Goal: Task Accomplishment & Management: Complete application form

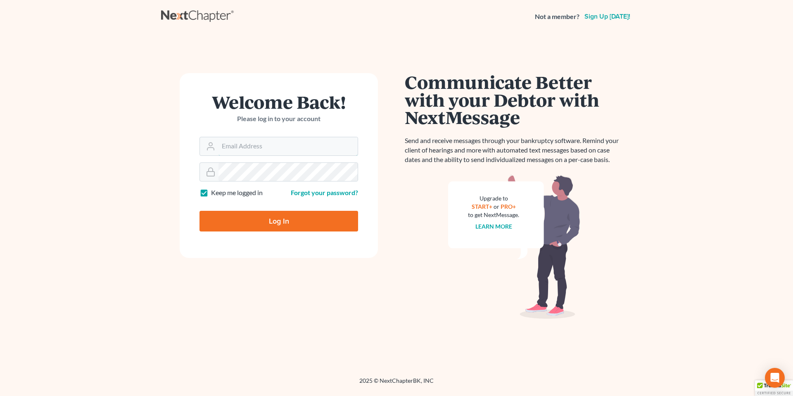
type input "marc.goldbach@goldbachlaw.com"
click at [280, 221] on input "Log In" at bounding box center [278, 221] width 159 height 21
type input "Thinking..."
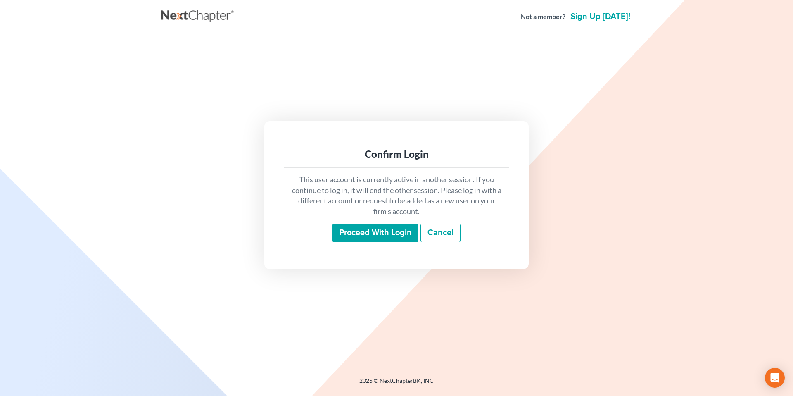
click at [370, 229] on input "Proceed with login" at bounding box center [375, 232] width 86 height 19
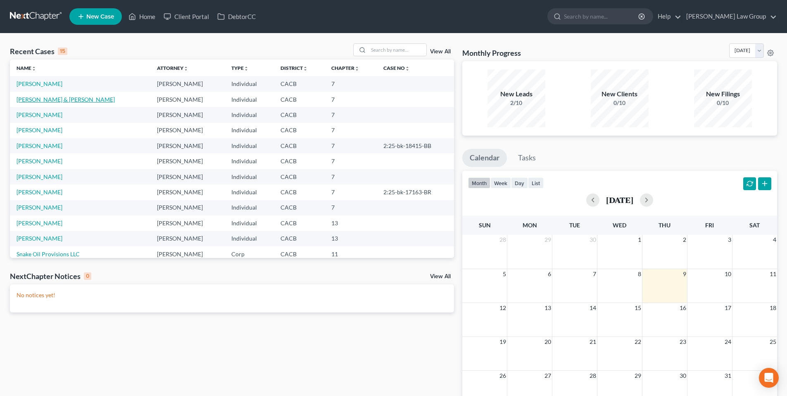
click at [46, 100] on link "Ortiz, Andy & Leticia" at bounding box center [66, 99] width 98 height 7
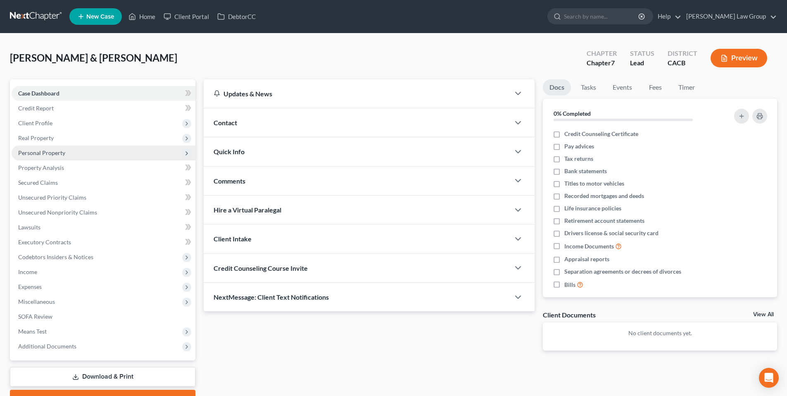
click at [44, 150] on span "Personal Property" at bounding box center [41, 152] width 47 height 7
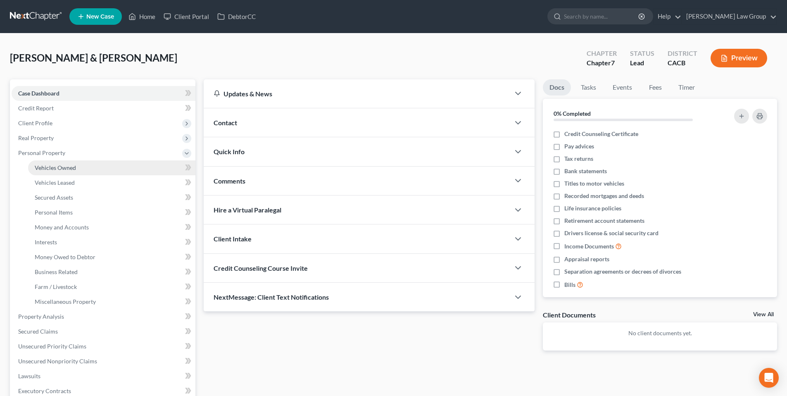
click at [46, 167] on span "Vehicles Owned" at bounding box center [55, 167] width 41 height 7
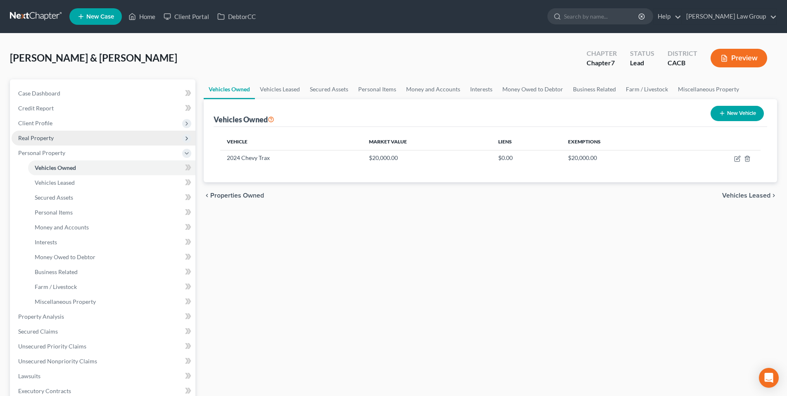
click at [57, 138] on span "Real Property" at bounding box center [104, 138] width 184 height 15
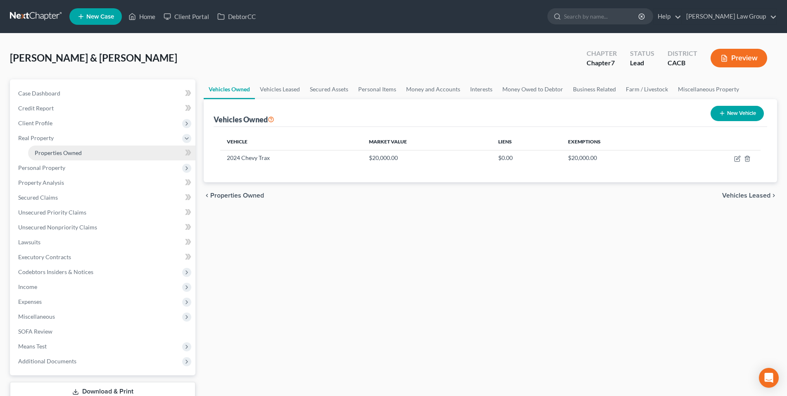
click at [54, 150] on span "Properties Owned" at bounding box center [58, 152] width 47 height 7
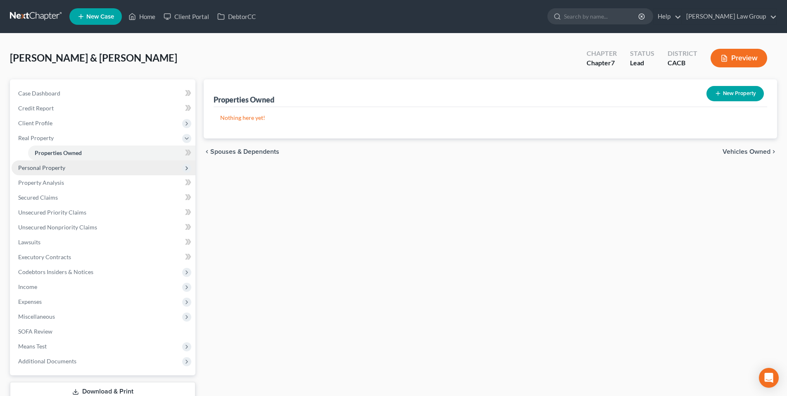
click at [62, 167] on span "Personal Property" at bounding box center [41, 167] width 47 height 7
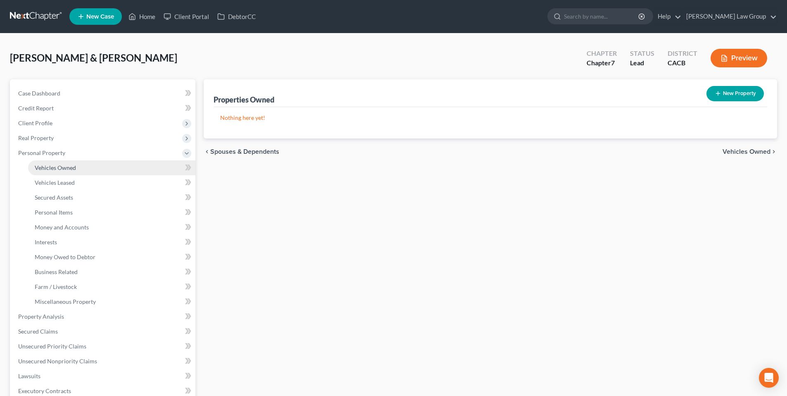
click at [60, 168] on span "Vehicles Owned" at bounding box center [55, 167] width 41 height 7
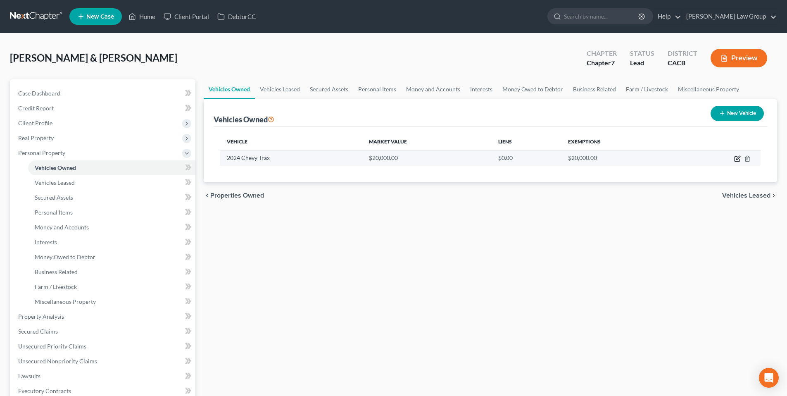
click at [738, 159] on icon "button" at bounding box center [737, 158] width 7 height 7
select select "0"
select select "2"
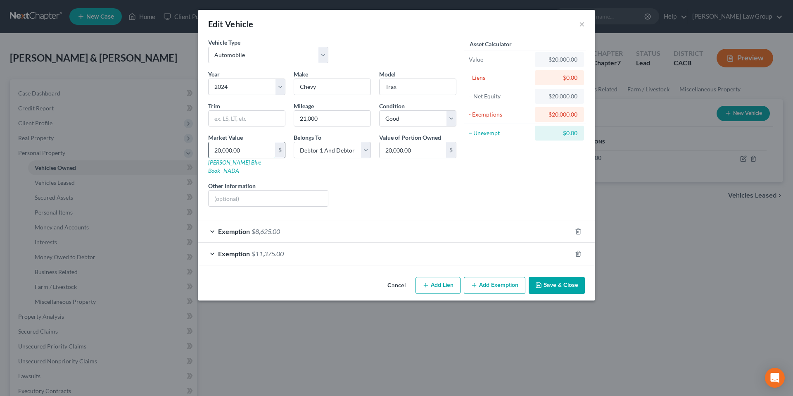
click at [246, 150] on input "20,000.00" at bounding box center [242, 150] width 66 height 16
type input "1"
type input "1.00"
type input "17"
type input "17.00"
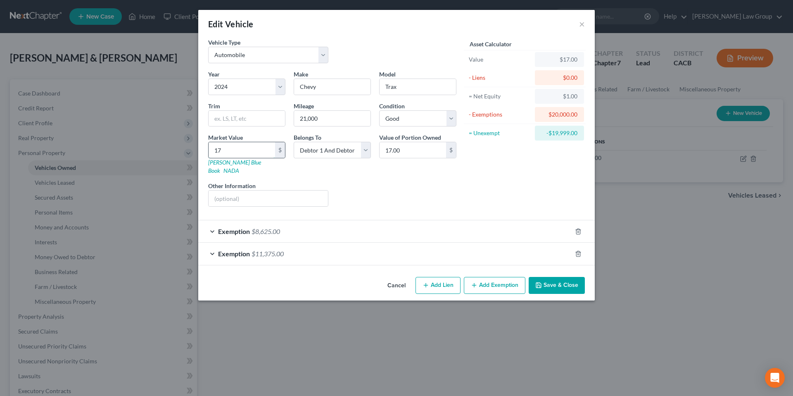
type input "179"
type input "179.00"
type input "1799"
type input "1,799.00"
type input "1,7998"
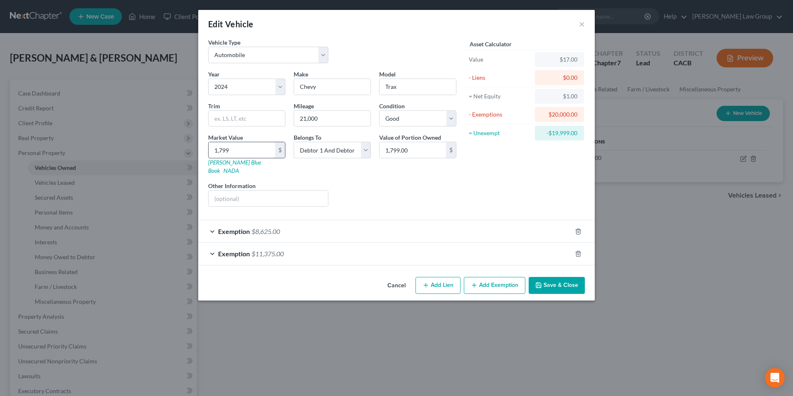
type input "17,998.00"
click at [327, 119] on input "21,000" at bounding box center [332, 119] width 76 height 16
type input "2"
click at [365, 152] on select "Select Debtor 1 Only Debtor 2 Only Debtor 1 And Debtor 2 Only At Least One Of T…" at bounding box center [332, 150] width 77 height 17
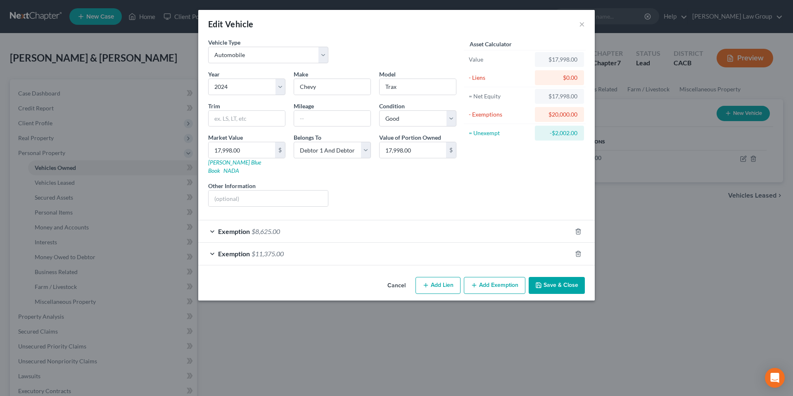
click at [499, 277] on button "Add Exemption" at bounding box center [495, 285] width 62 height 17
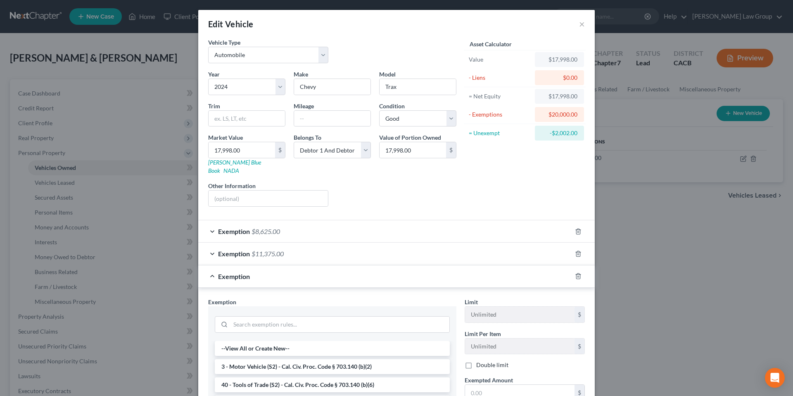
click at [210, 269] on div "Exemption" at bounding box center [384, 276] width 373 height 22
click at [210, 266] on div "Exemption" at bounding box center [384, 276] width 373 height 22
click at [207, 267] on div "Exemption" at bounding box center [384, 276] width 373 height 22
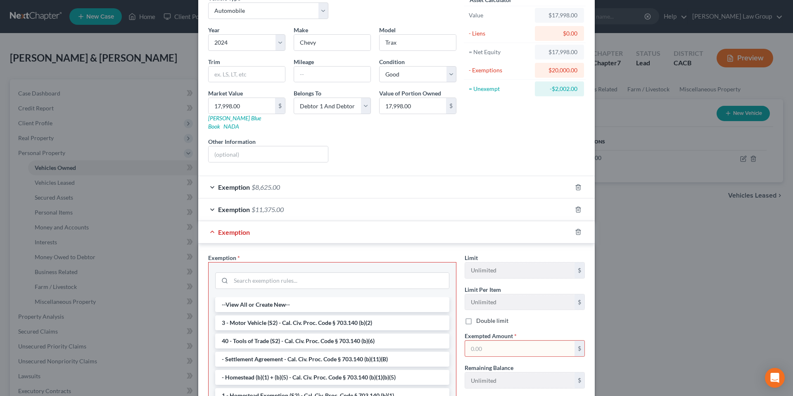
scroll to position [128, 0]
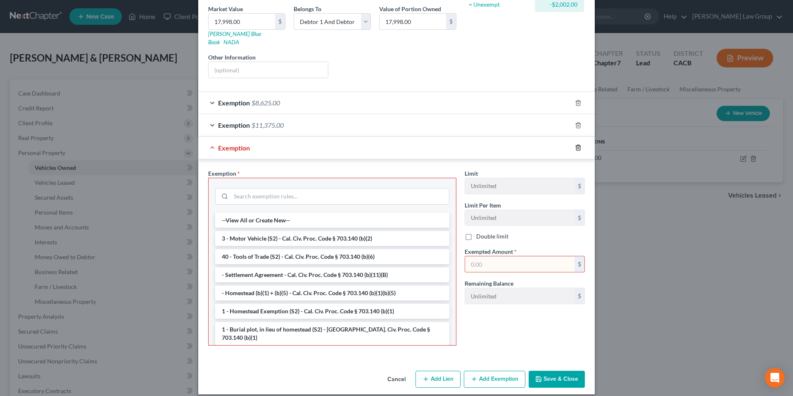
click at [575, 144] on icon "button" at bounding box center [578, 147] width 7 height 7
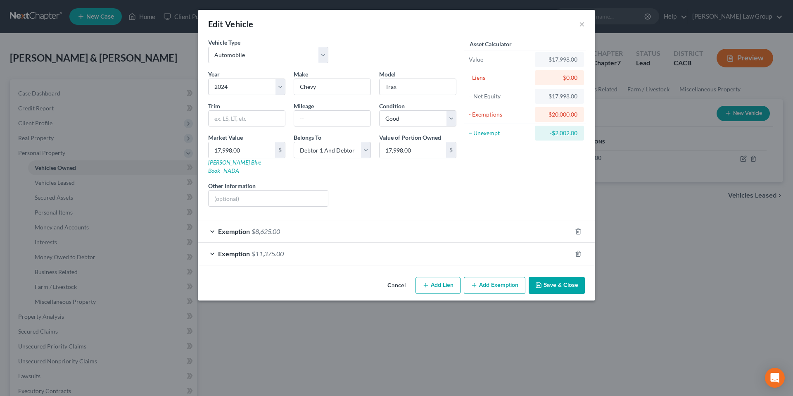
scroll to position [0, 0]
click at [212, 245] on div "Exemption $11,375.00" at bounding box center [384, 253] width 373 height 22
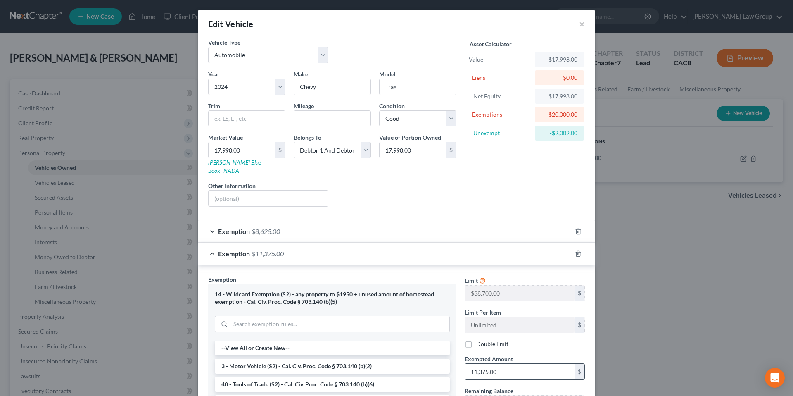
click at [508, 366] on input "11,375.00" at bounding box center [519, 371] width 109 height 16
type input "9,373.00"
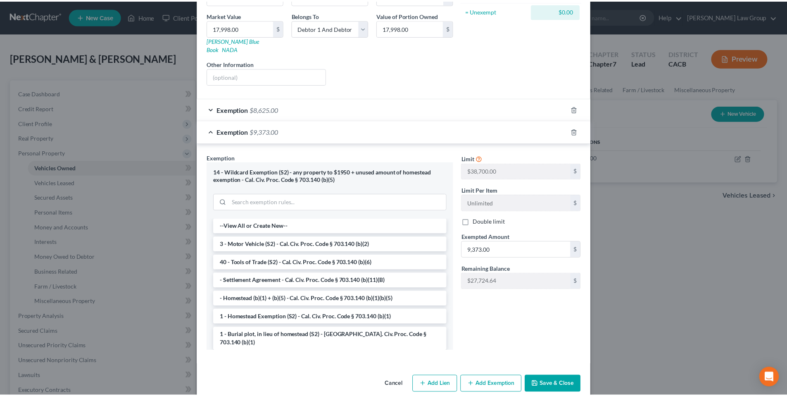
scroll to position [122, 0]
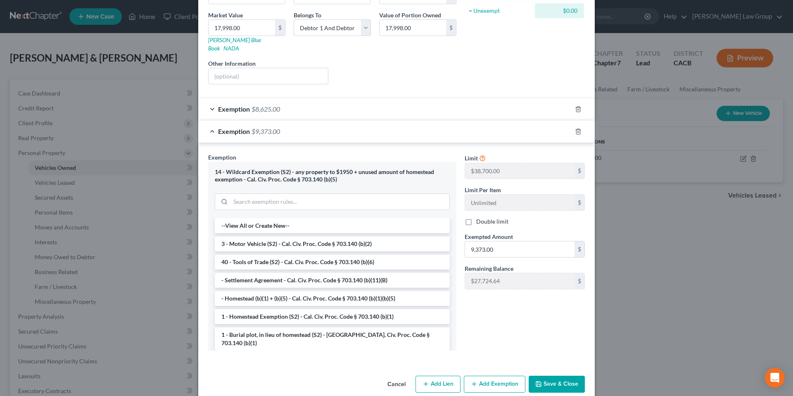
click at [558, 375] on button "Save & Close" at bounding box center [557, 383] width 56 height 17
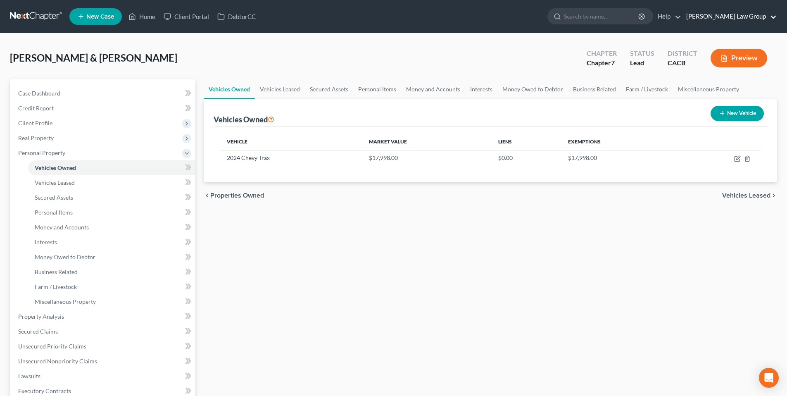
click at [776, 14] on link "[PERSON_NAME] Law Group" at bounding box center [729, 16] width 95 height 15
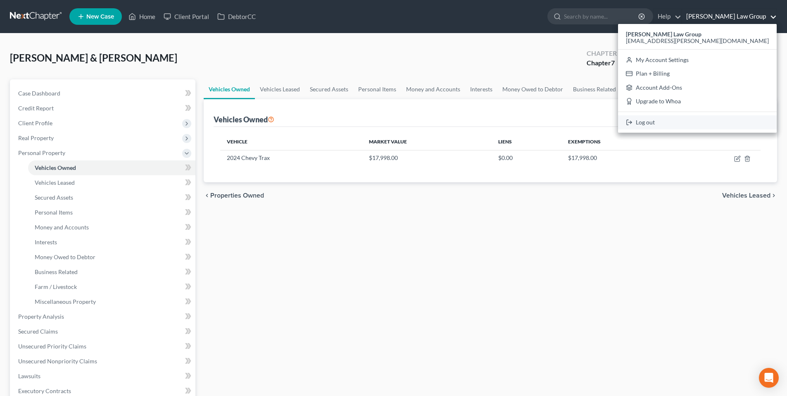
click at [690, 124] on link "Log out" at bounding box center [697, 122] width 159 height 14
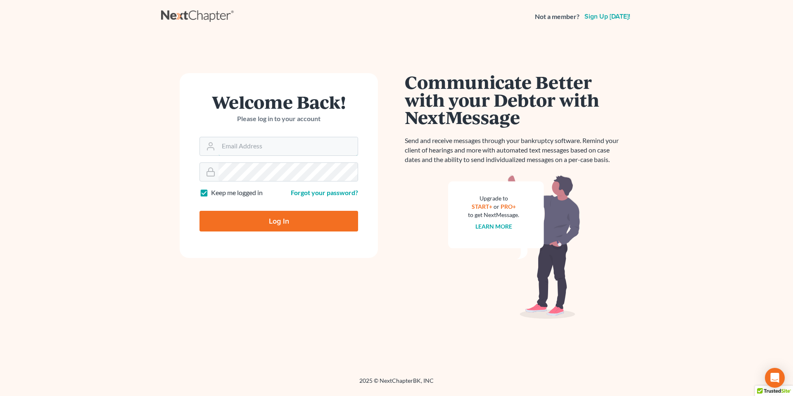
type input "[EMAIL_ADDRESS][PERSON_NAME][DOMAIN_NAME]"
click at [278, 224] on input "Log In" at bounding box center [278, 221] width 159 height 21
type input "Thinking..."
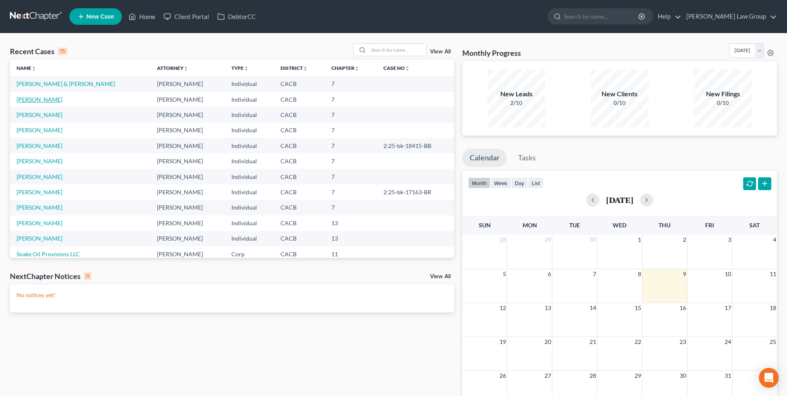
click at [39, 100] on link "Aparicio, Jocelyn" at bounding box center [40, 99] width 46 height 7
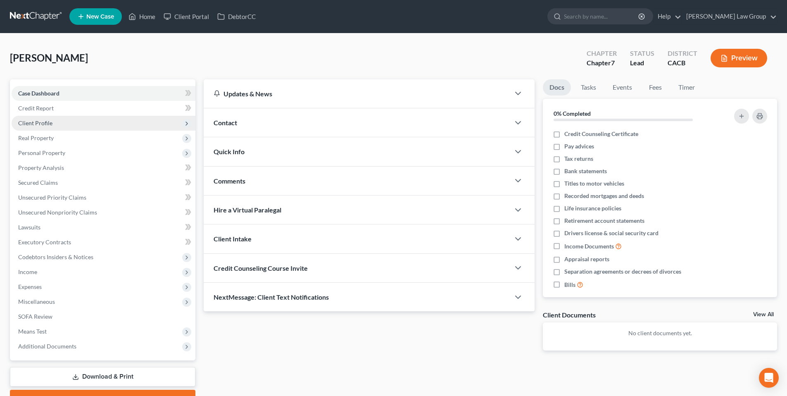
click at [39, 123] on span "Client Profile" at bounding box center [35, 122] width 34 height 7
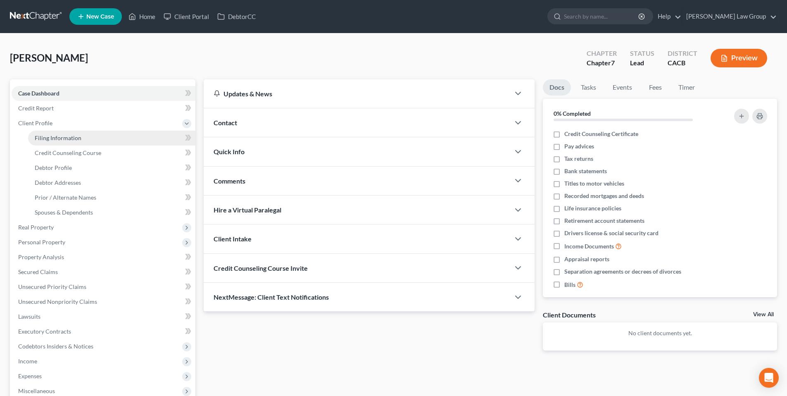
click at [44, 136] on span "Filing Information" at bounding box center [58, 137] width 47 height 7
select select "1"
select select "0"
select select "4"
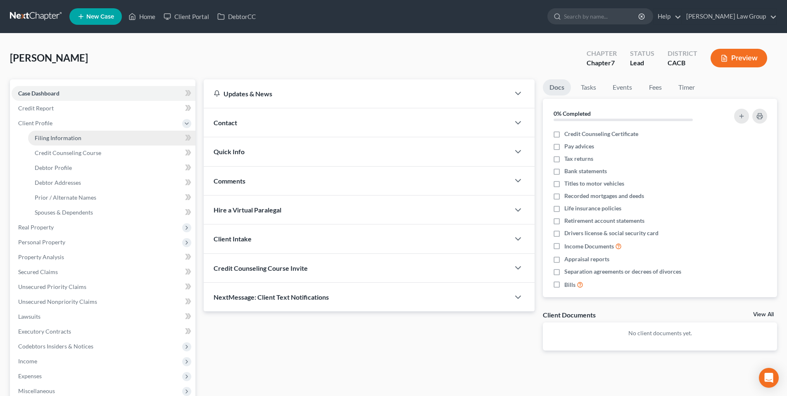
select select "0"
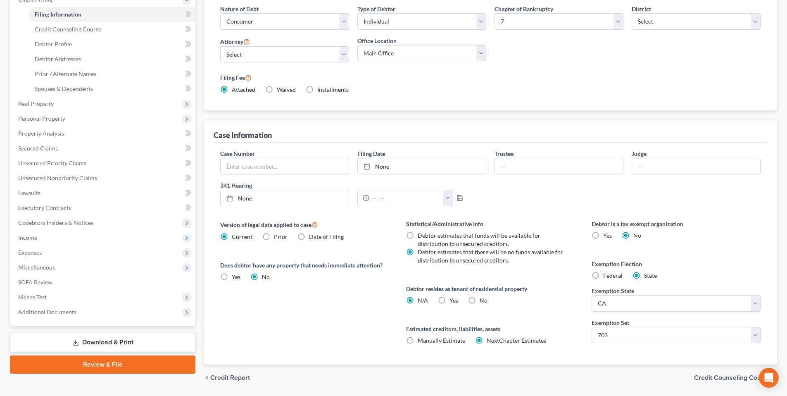
scroll to position [128, 0]
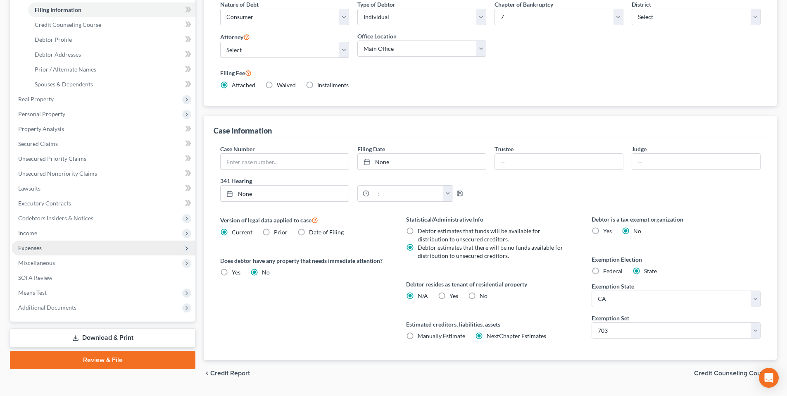
click at [34, 245] on span "Expenses" at bounding box center [30, 247] width 24 height 7
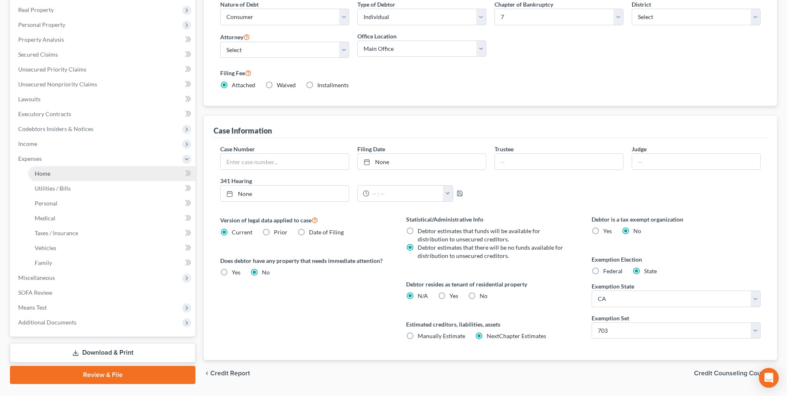
click at [45, 176] on span "Home" at bounding box center [43, 173] width 16 height 7
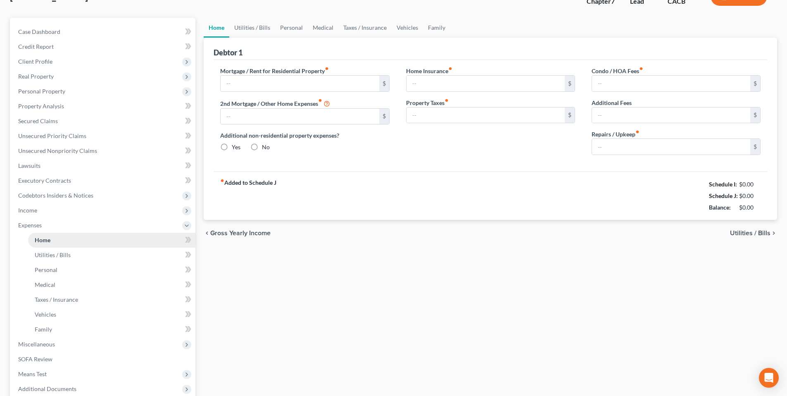
type input "0.00"
radio input "true"
type input "0.00"
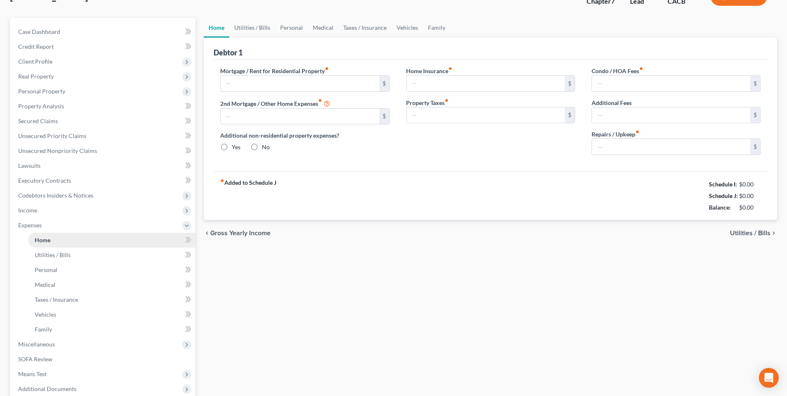
type input "0.00"
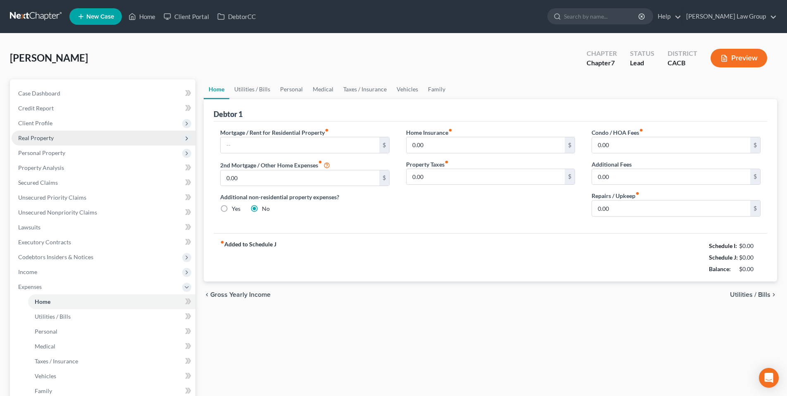
click at [40, 136] on span "Real Property" at bounding box center [36, 137] width 36 height 7
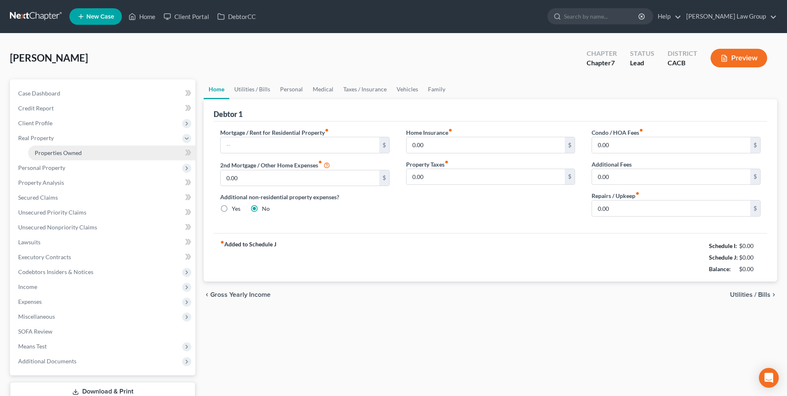
click at [47, 155] on span "Properties Owned" at bounding box center [58, 152] width 47 height 7
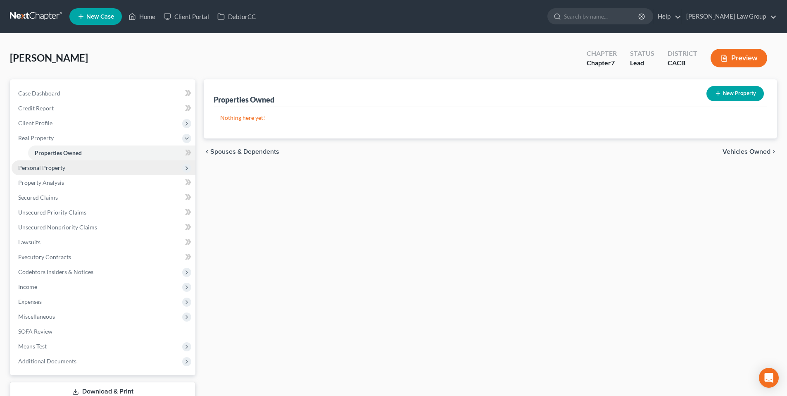
click at [47, 164] on span "Personal Property" at bounding box center [41, 167] width 47 height 7
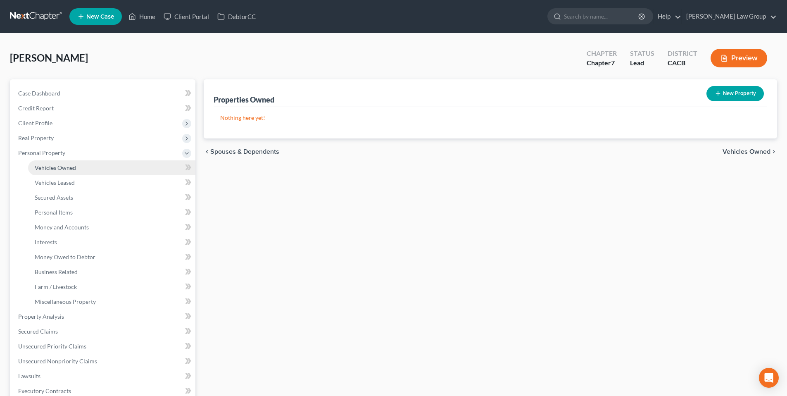
click at [47, 170] on span "Vehicles Owned" at bounding box center [55, 167] width 41 height 7
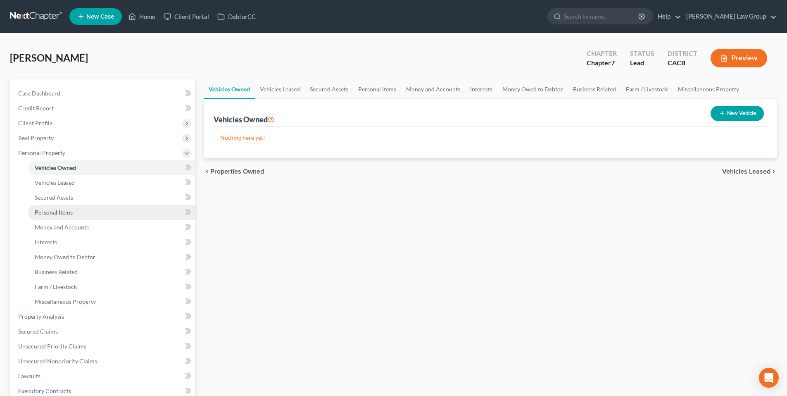
click at [47, 210] on span "Personal Items" at bounding box center [54, 212] width 38 height 7
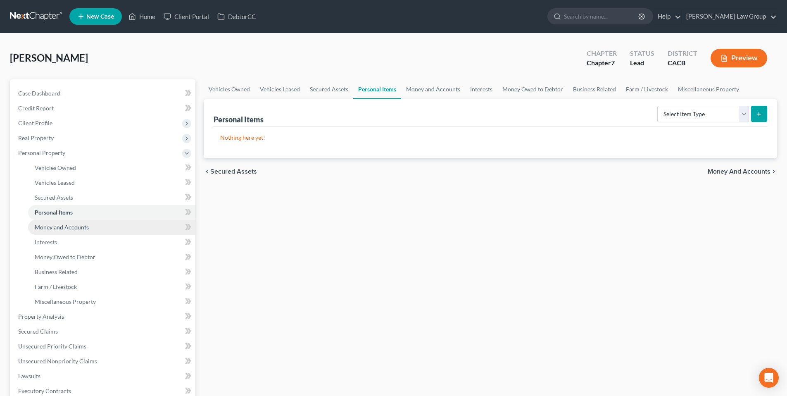
click at [56, 227] on span "Money and Accounts" at bounding box center [62, 226] width 54 height 7
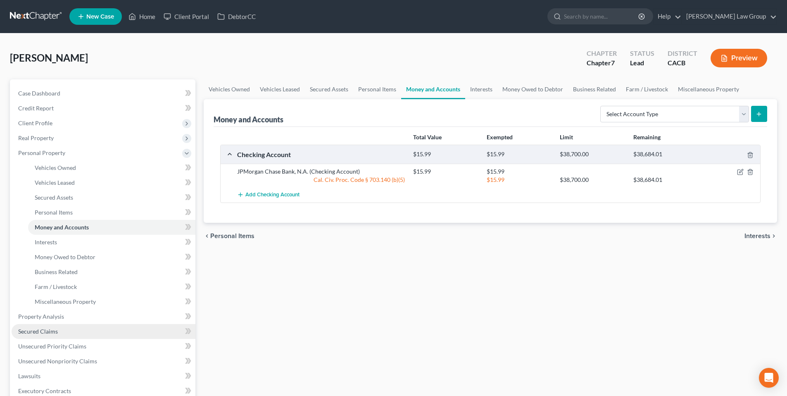
click at [47, 328] on span "Secured Claims" at bounding box center [38, 331] width 40 height 7
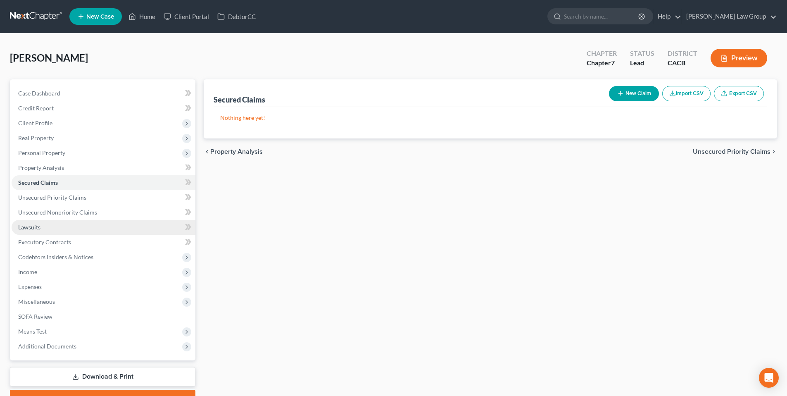
click at [33, 228] on span "Lawsuits" at bounding box center [29, 226] width 22 height 7
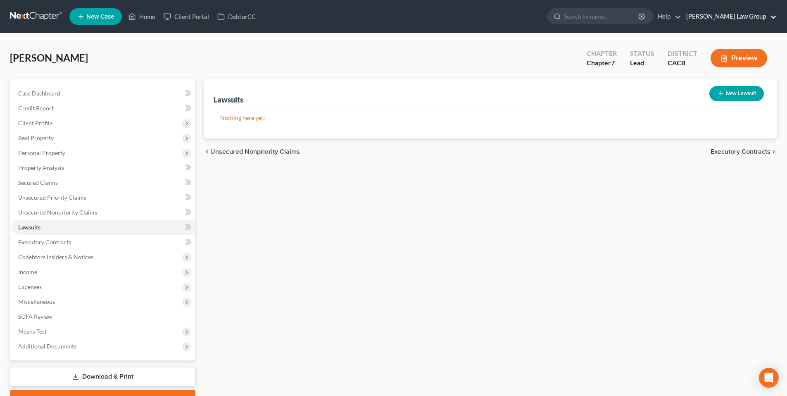
click at [772, 16] on link "Goldbach Law Group" at bounding box center [729, 16] width 95 height 15
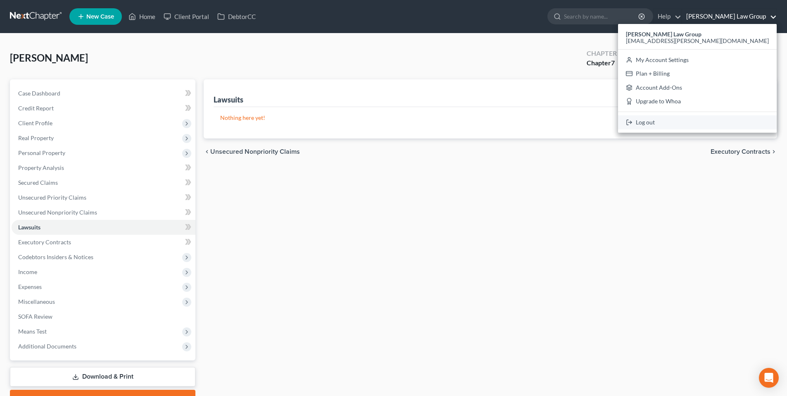
click at [697, 123] on link "Log out" at bounding box center [697, 122] width 159 height 14
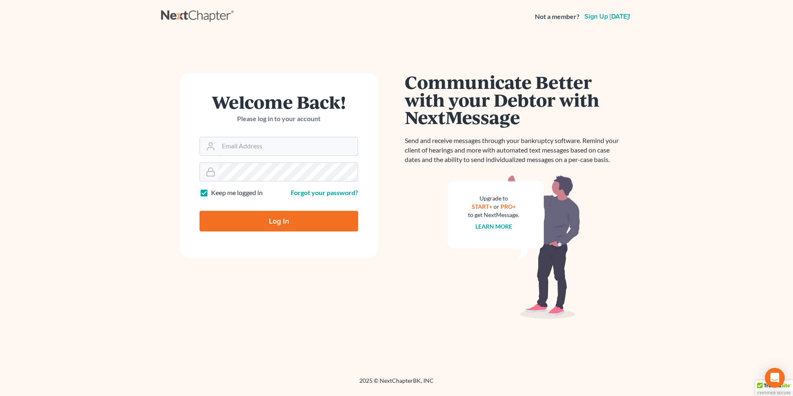
type input "[EMAIL_ADDRESS][PERSON_NAME][DOMAIN_NAME]"
click at [277, 224] on input "Log In" at bounding box center [278, 221] width 159 height 21
type input "Thinking..."
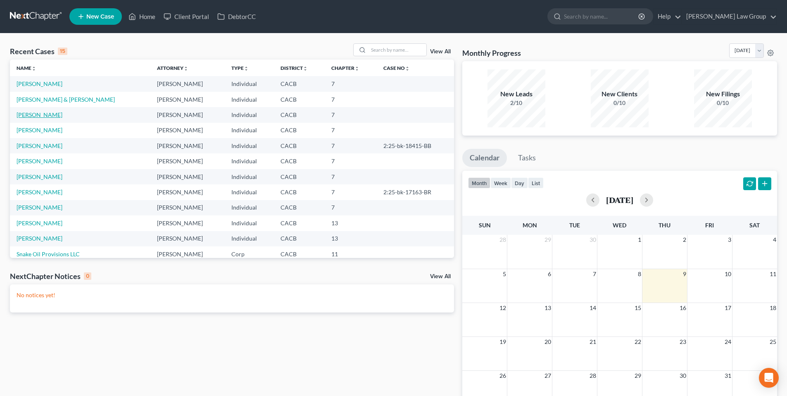
click at [43, 115] on link "Miller, William" at bounding box center [40, 114] width 46 height 7
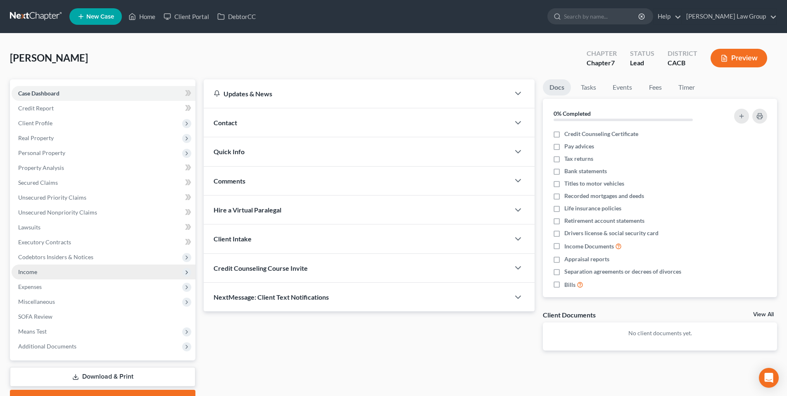
click at [24, 272] on span "Income" at bounding box center [27, 271] width 19 height 7
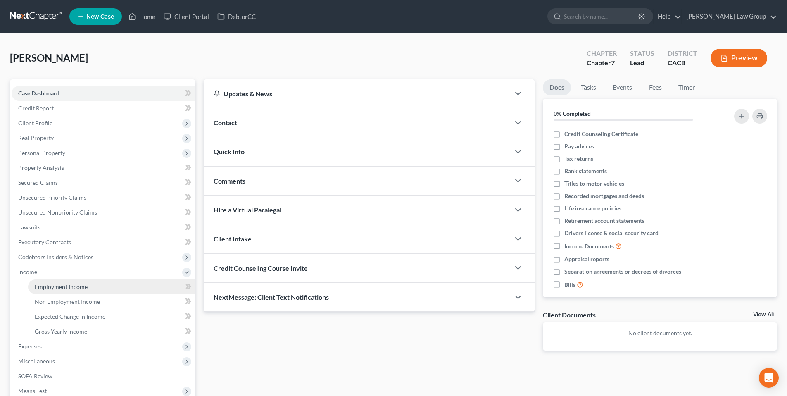
click at [76, 285] on span "Employment Income" at bounding box center [61, 286] width 53 height 7
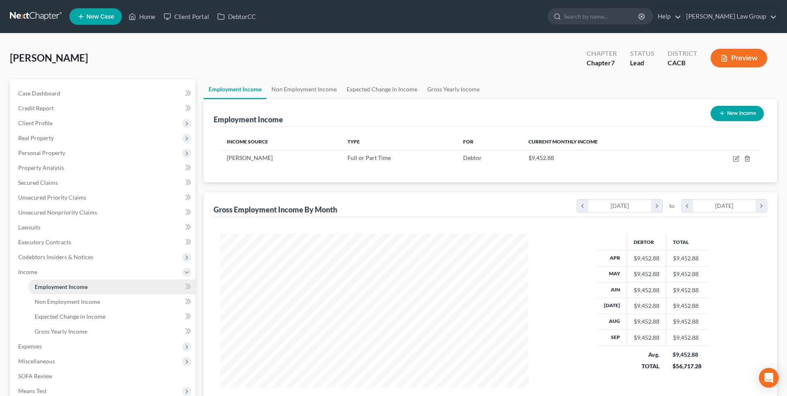
scroll to position [154, 325]
click at [70, 299] on span "Non Employment Income" at bounding box center [67, 301] width 65 height 7
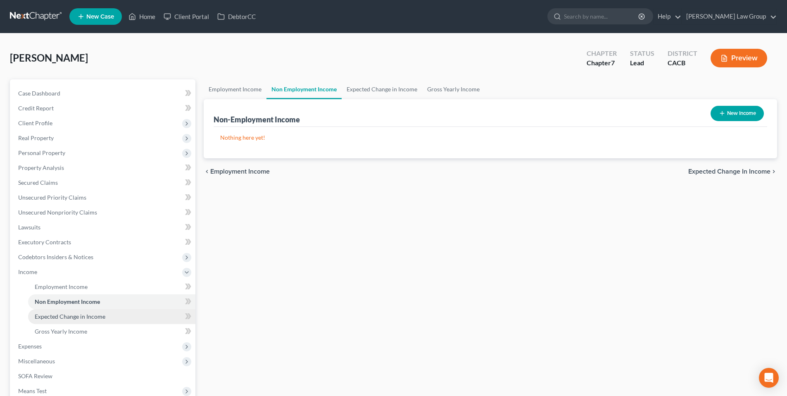
click at [65, 316] on span "Expected Change in Income" at bounding box center [70, 316] width 71 height 7
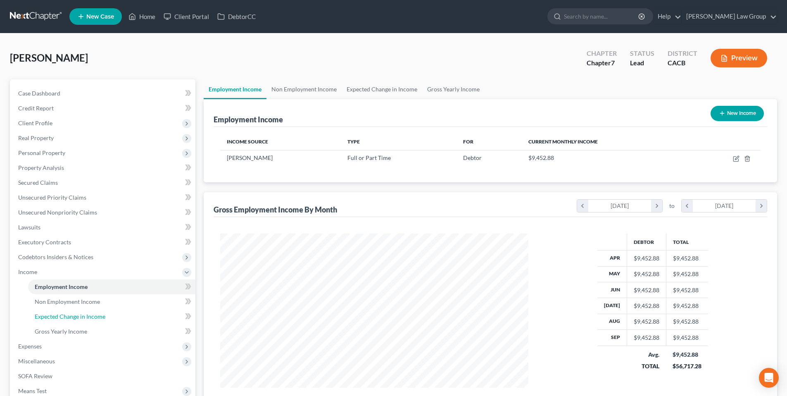
scroll to position [154, 325]
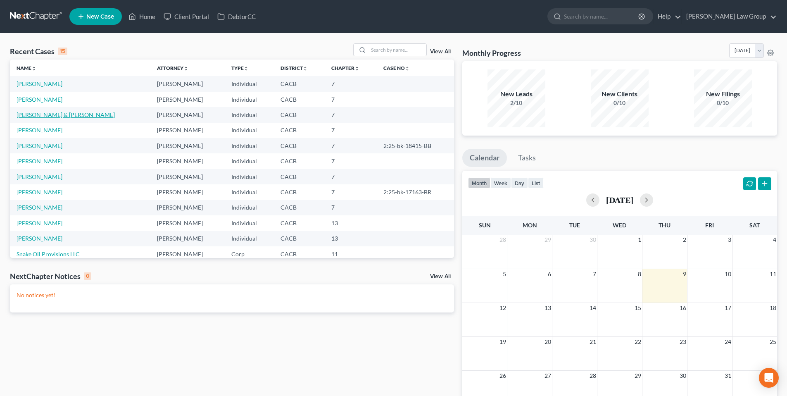
click at [41, 115] on link "Ortiz, Andy & Leticia" at bounding box center [66, 114] width 98 height 7
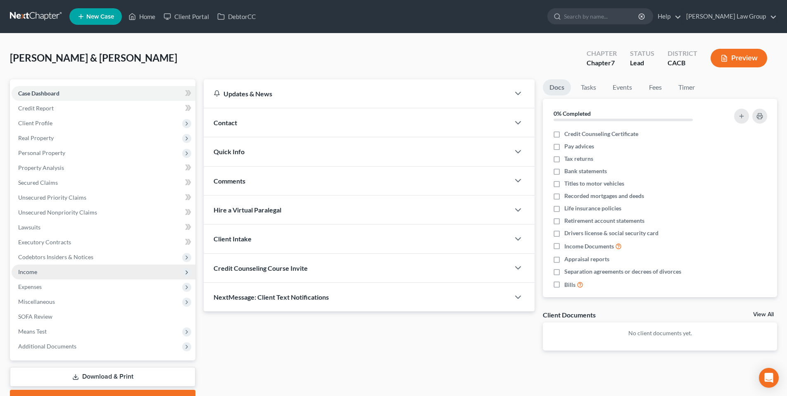
click at [35, 269] on span "Income" at bounding box center [27, 271] width 19 height 7
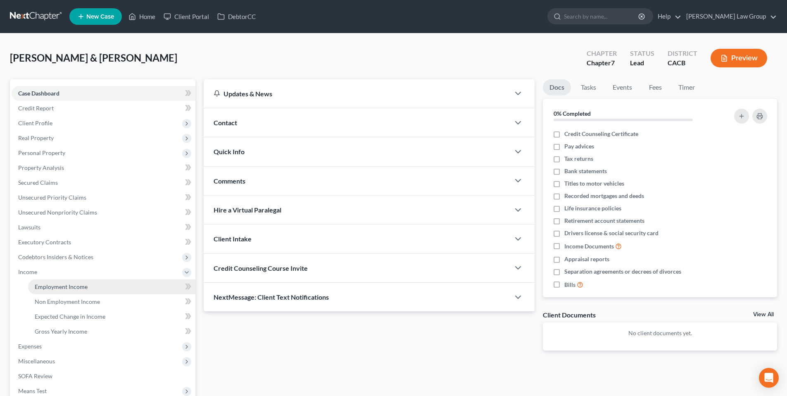
click at [77, 287] on span "Employment Income" at bounding box center [61, 286] width 53 height 7
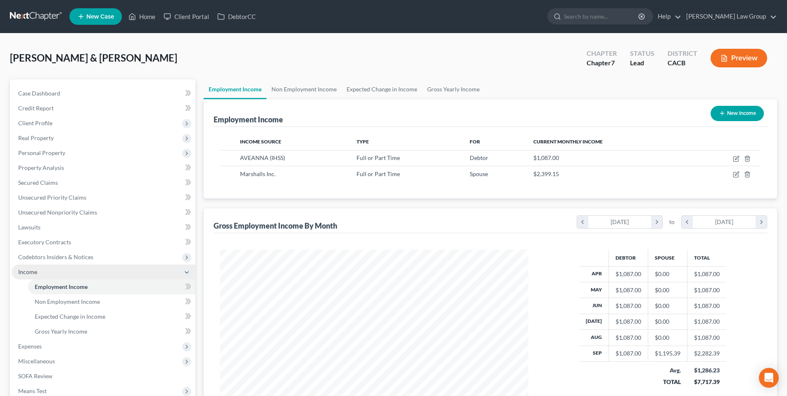
scroll to position [154, 325]
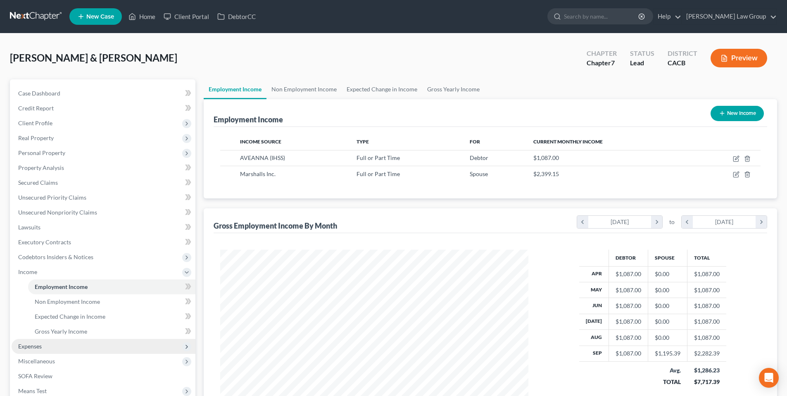
click at [28, 348] on span "Expenses" at bounding box center [30, 345] width 24 height 7
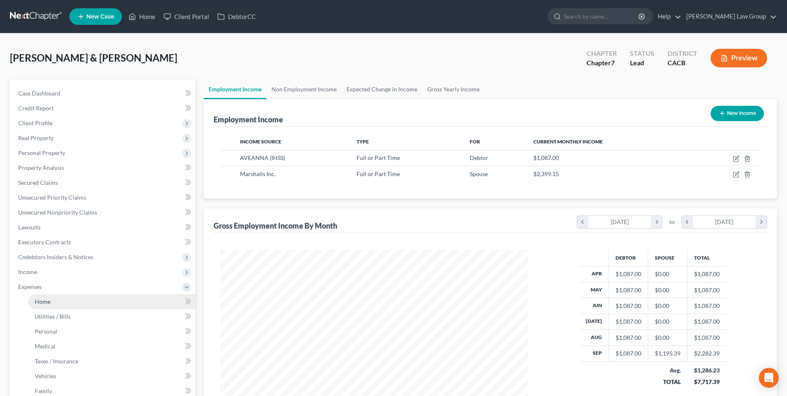
click at [41, 305] on link "Home" at bounding box center [111, 301] width 167 height 15
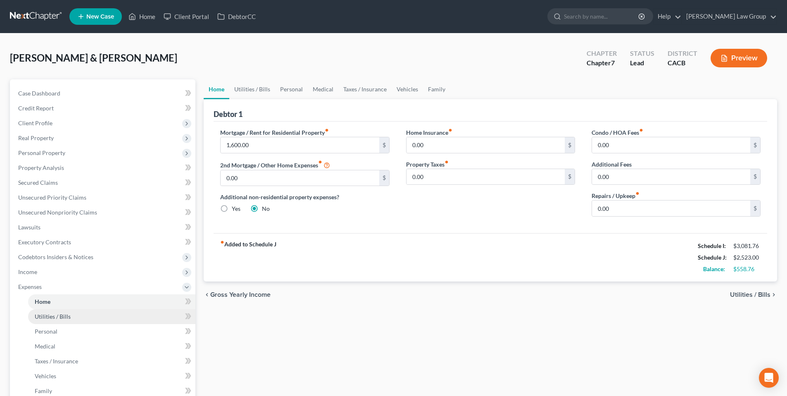
click at [50, 316] on span "Utilities / Bills" at bounding box center [53, 316] width 36 height 7
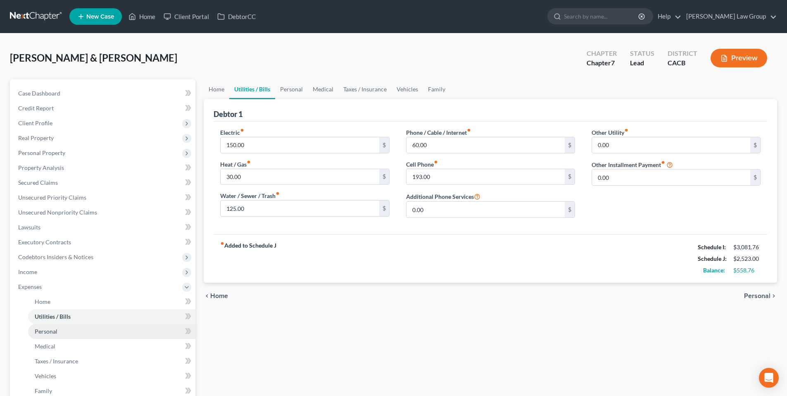
click at [57, 333] on link "Personal" at bounding box center [111, 331] width 167 height 15
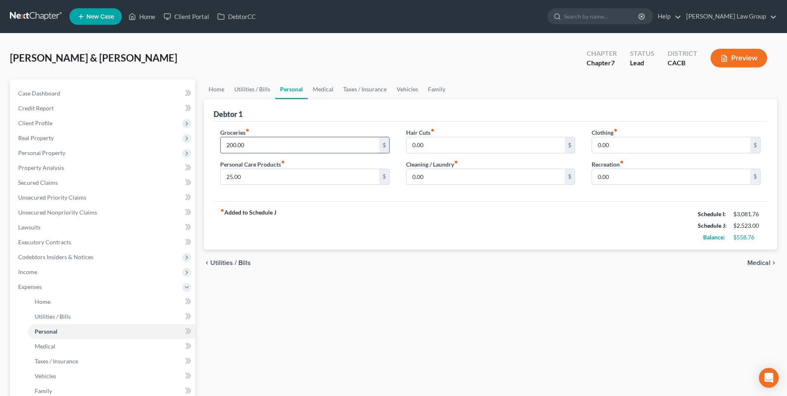
click at [252, 144] on input "200.00" at bounding box center [300, 145] width 158 height 16
type input "400.00"
click at [441, 177] on input "0.00" at bounding box center [485, 177] width 158 height 16
type input "75.00"
click at [615, 147] on input "0.00" at bounding box center [671, 145] width 158 height 16
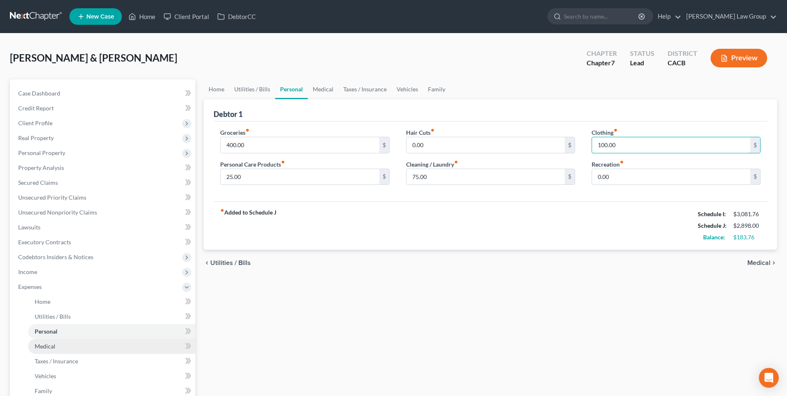
type input "100.00"
click at [51, 347] on span "Medical" at bounding box center [45, 345] width 21 height 7
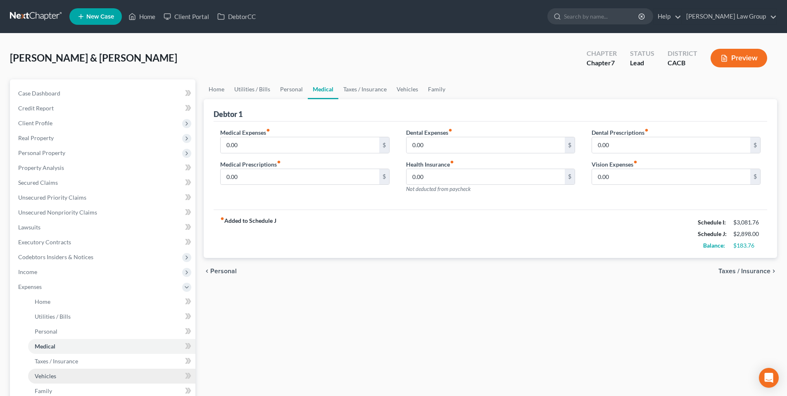
click at [46, 376] on span "Vehicles" at bounding box center [45, 375] width 21 height 7
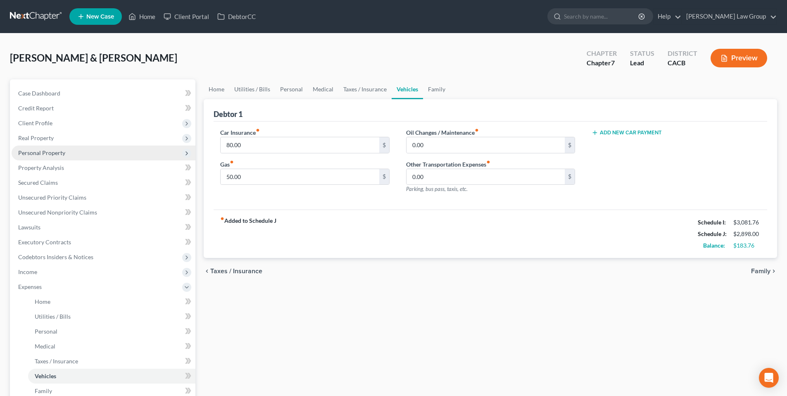
click at [45, 150] on span "Personal Property" at bounding box center [41, 152] width 47 height 7
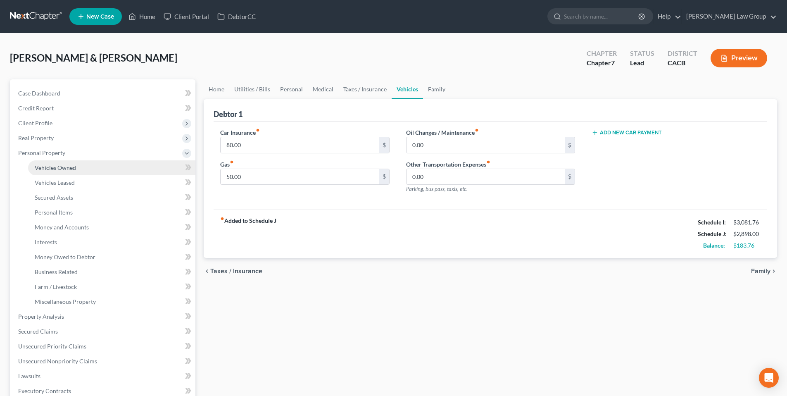
click at [55, 168] on span "Vehicles Owned" at bounding box center [55, 167] width 41 height 7
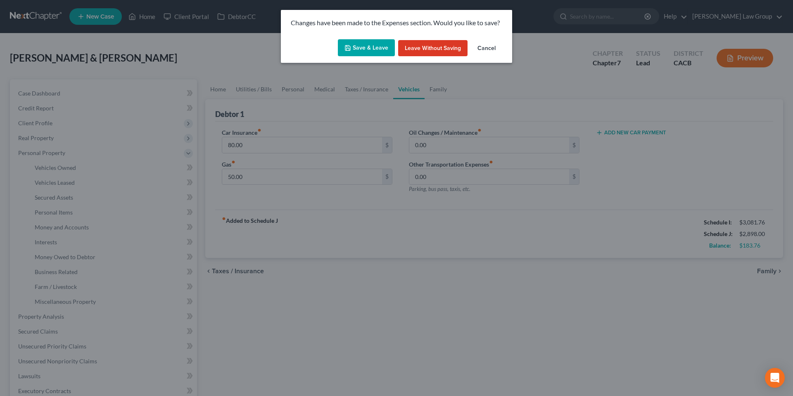
click at [358, 44] on button "Save & Leave" at bounding box center [366, 47] width 57 height 17
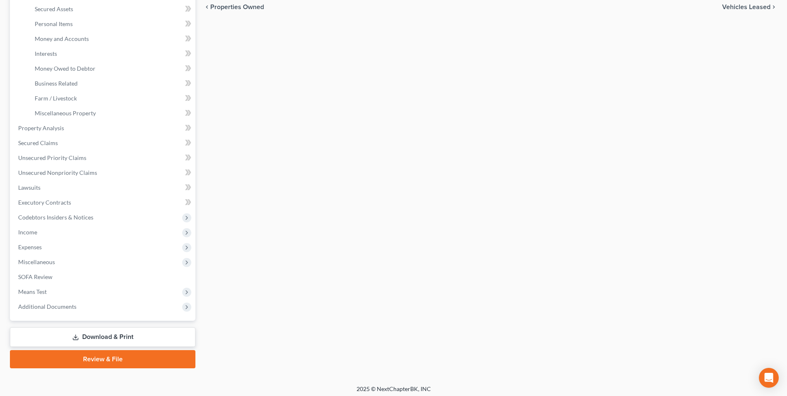
scroll to position [191, 0]
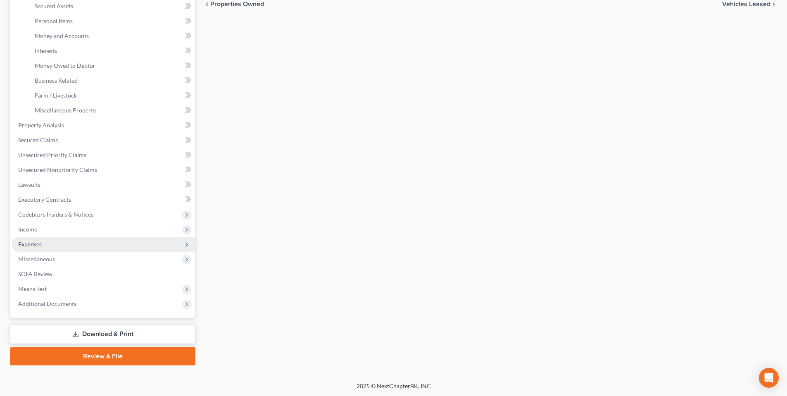
click at [68, 244] on span "Expenses" at bounding box center [104, 244] width 184 height 15
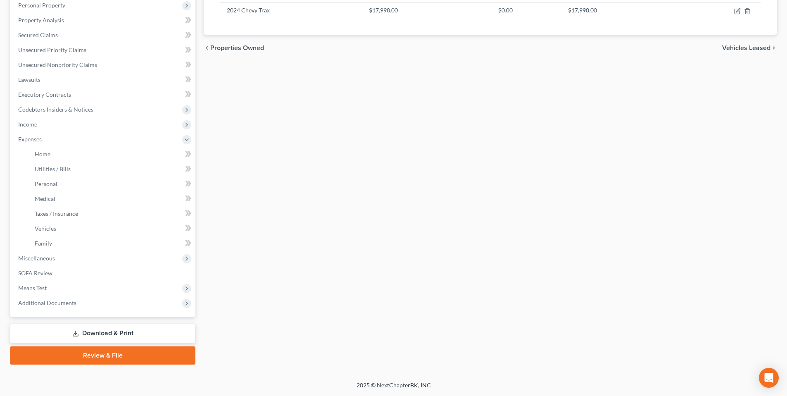
scroll to position [147, 0]
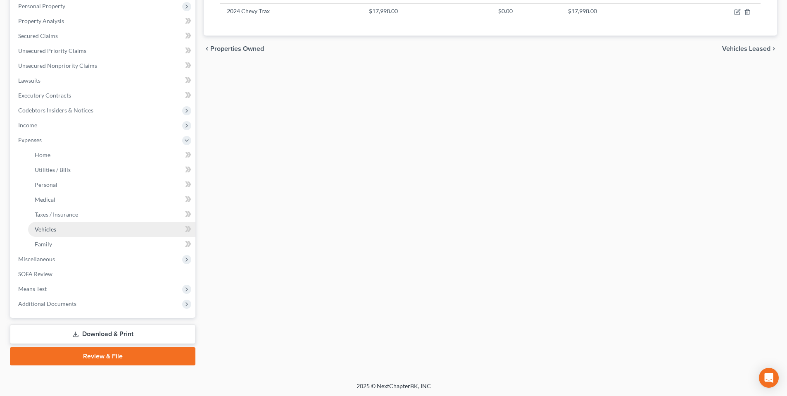
drag, startPoint x: 97, startPoint y: 230, endPoint x: 100, endPoint y: 227, distance: 4.4
click at [97, 230] on link "Vehicles" at bounding box center [111, 229] width 167 height 15
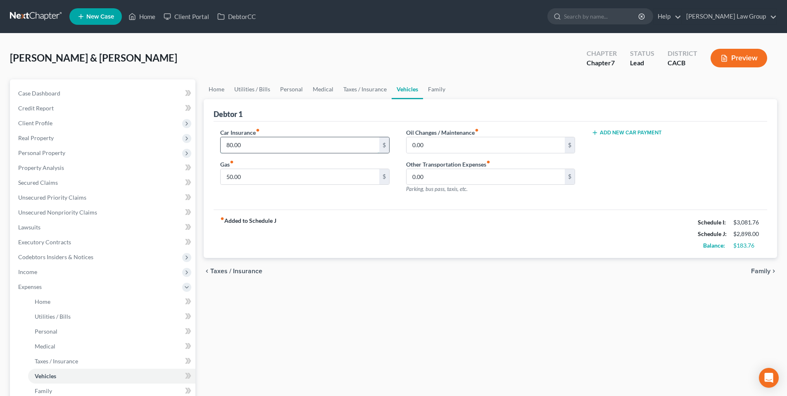
click at [239, 145] on input "80.00" at bounding box center [300, 145] width 158 height 16
click at [250, 176] on input "50.00" at bounding box center [300, 177] width 158 height 16
type input "150.00"
click at [430, 146] on input "0.00" at bounding box center [485, 145] width 158 height 16
type input "45.00"
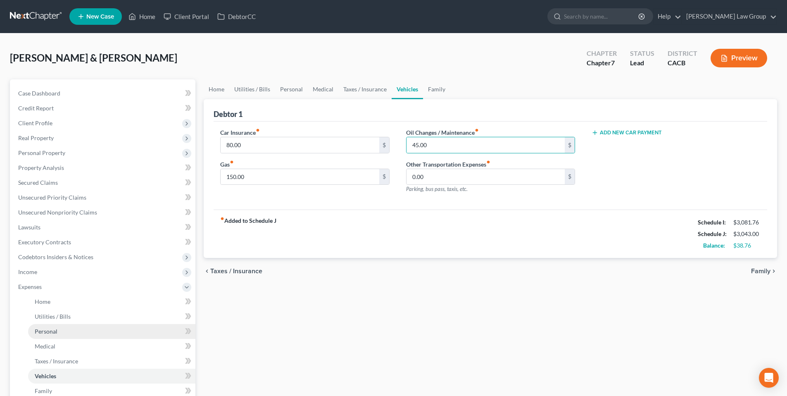
click at [53, 330] on span "Personal" at bounding box center [46, 331] width 23 height 7
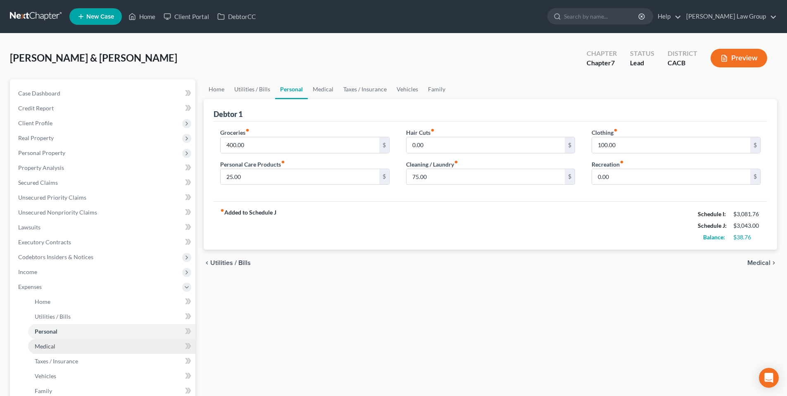
click at [41, 348] on span "Medical" at bounding box center [45, 345] width 21 height 7
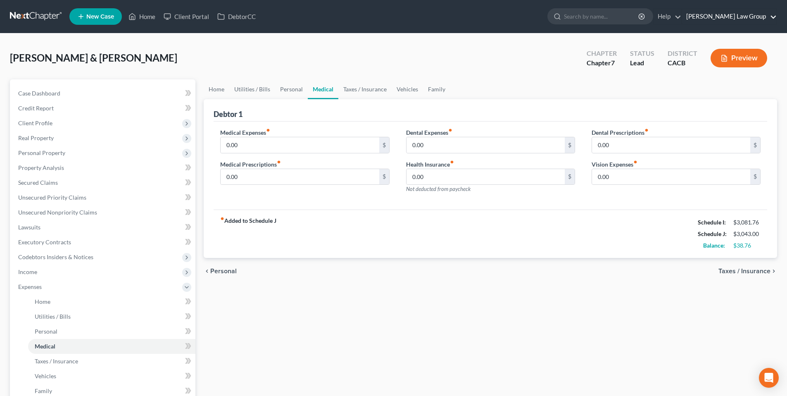
click at [774, 16] on link "[PERSON_NAME] Law Group" at bounding box center [729, 16] width 95 height 15
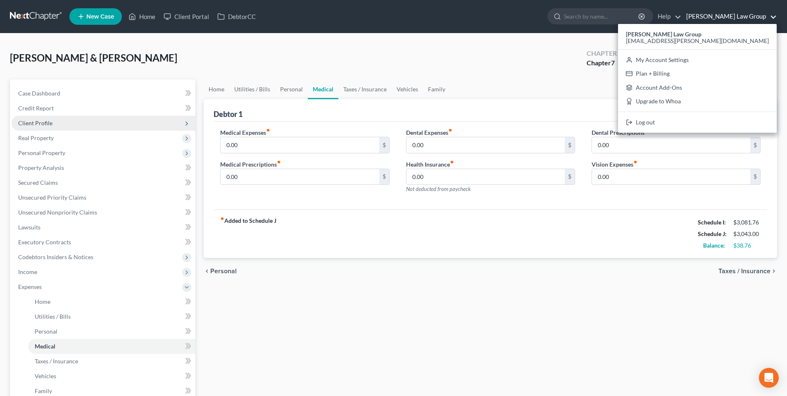
click at [45, 123] on span "Client Profile" at bounding box center [35, 122] width 34 height 7
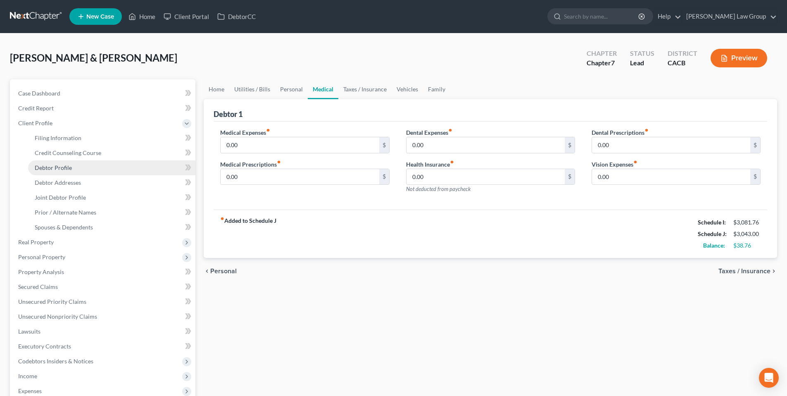
click at [59, 166] on span "Debtor Profile" at bounding box center [53, 167] width 37 height 7
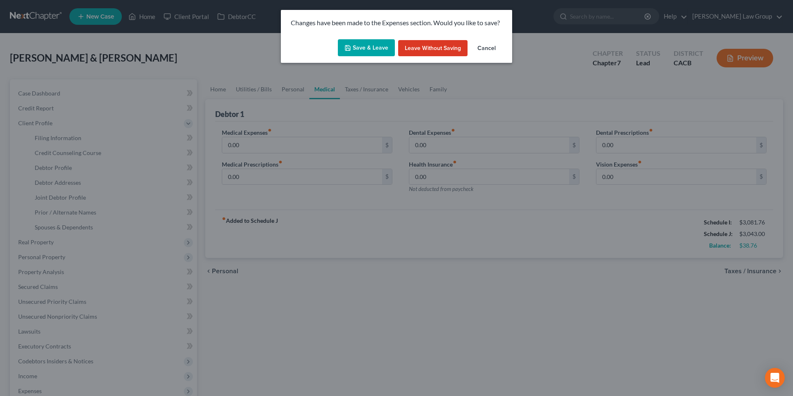
click at [365, 46] on button "Save & Leave" at bounding box center [366, 47] width 57 height 17
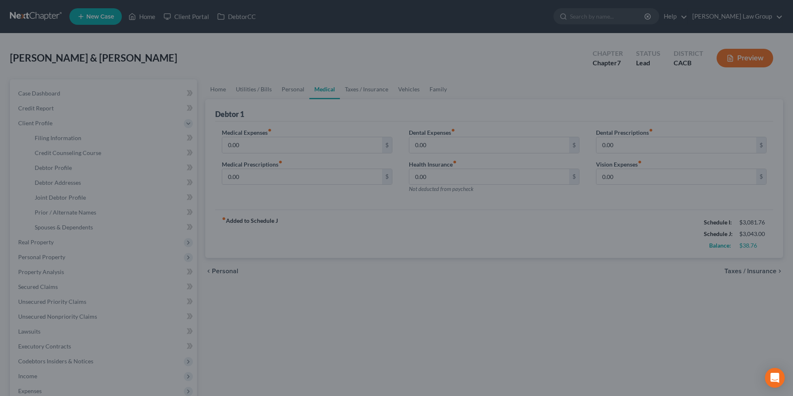
click at [365, 46] on button "Save & Leave" at bounding box center [370, 46] width 50 height 15
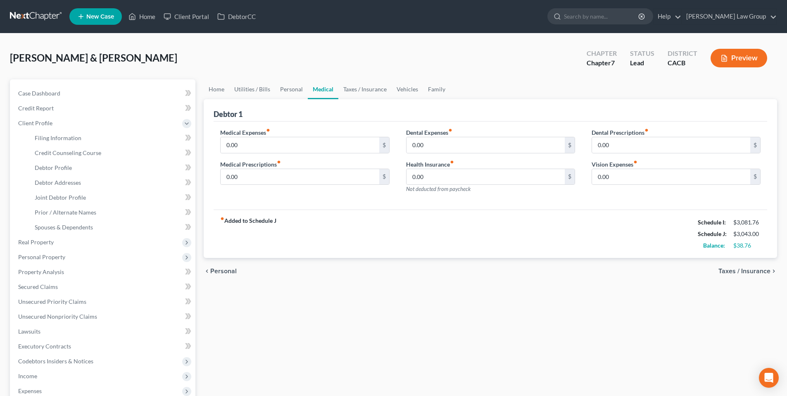
select select "1"
select select "3"
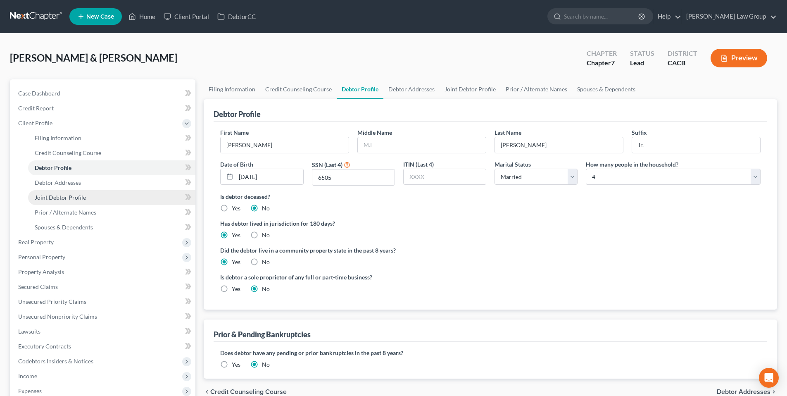
click at [87, 195] on link "Joint Debtor Profile" at bounding box center [111, 197] width 167 height 15
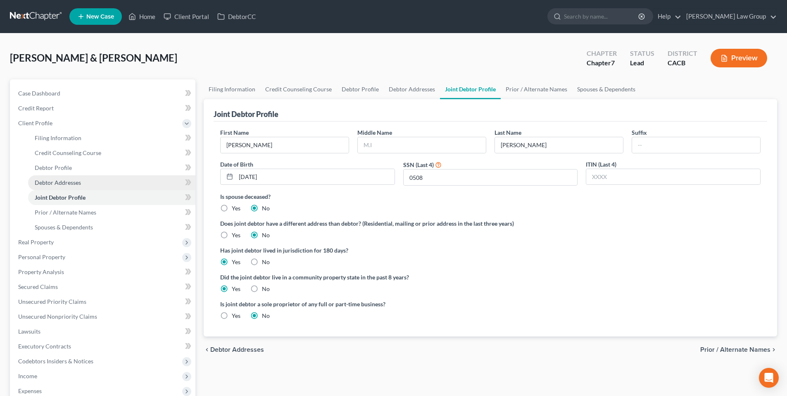
click at [44, 183] on span "Debtor Addresses" at bounding box center [58, 182] width 46 height 7
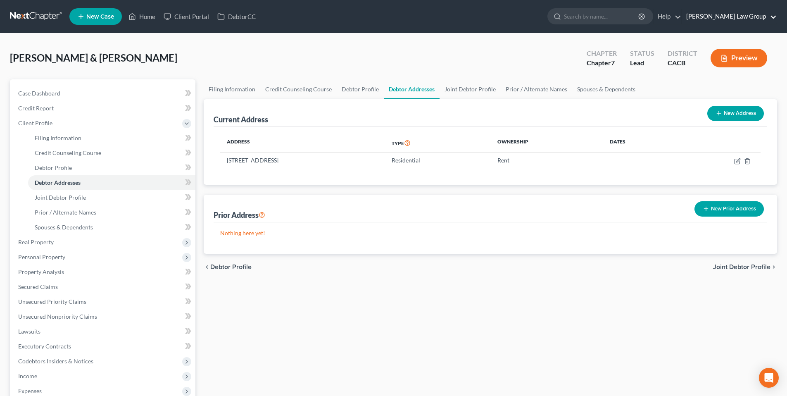
click at [729, 19] on link "[PERSON_NAME] Law Group" at bounding box center [729, 16] width 95 height 15
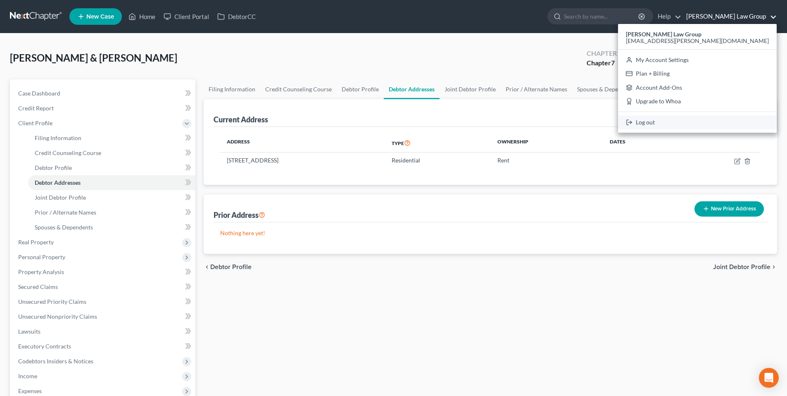
click at [705, 124] on link "Log out" at bounding box center [697, 122] width 159 height 14
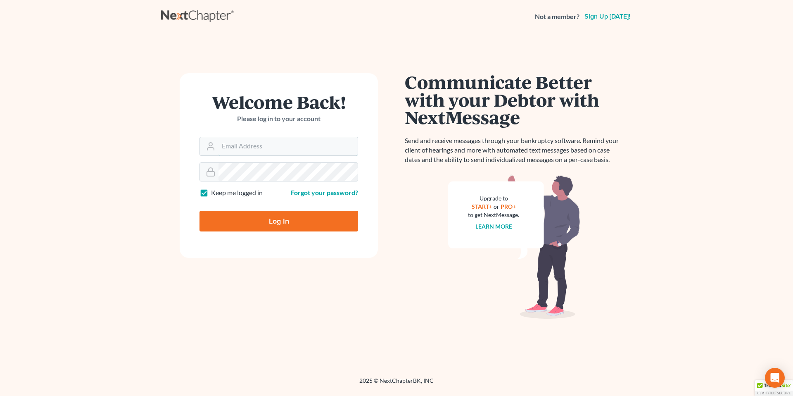
type input "[EMAIL_ADDRESS][PERSON_NAME][DOMAIN_NAME]"
click at [262, 219] on input "Log In" at bounding box center [278, 221] width 159 height 21
type input "Thinking..."
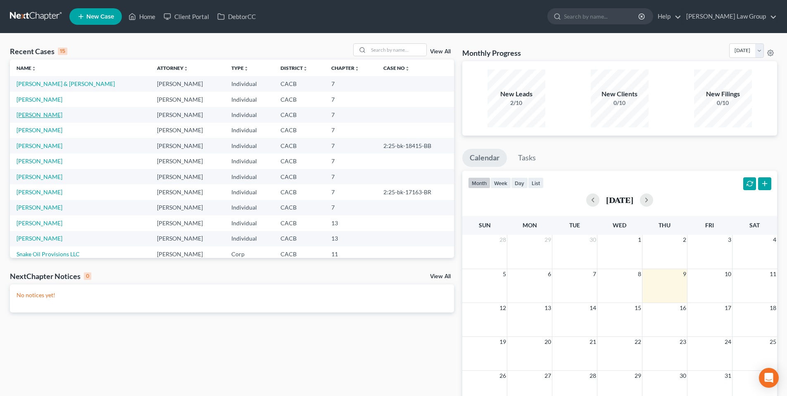
click at [38, 115] on link "[PERSON_NAME]" at bounding box center [40, 114] width 46 height 7
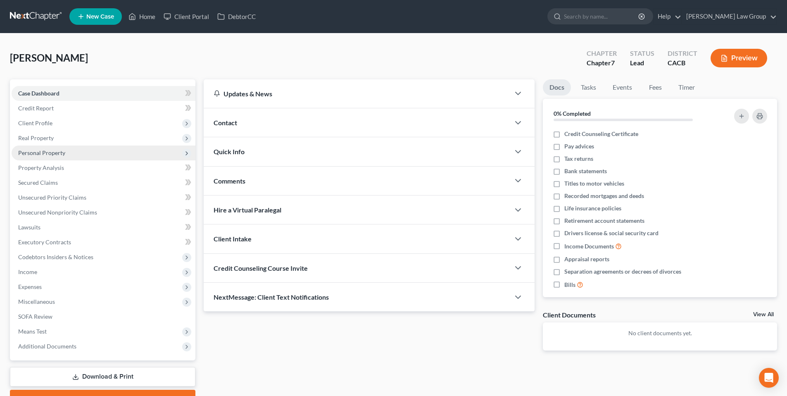
click at [38, 154] on span "Personal Property" at bounding box center [41, 152] width 47 height 7
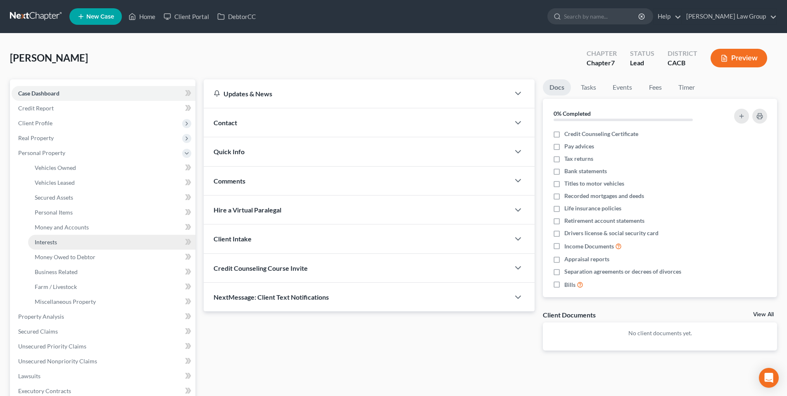
click at [52, 242] on span "Interests" at bounding box center [46, 241] width 22 height 7
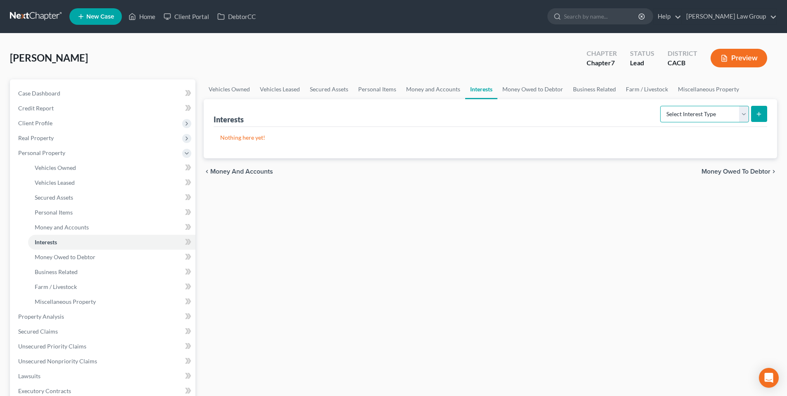
click at [743, 113] on select "Select Interest Type 401K Annuity Bond Education IRA Government Bond Government…" at bounding box center [704, 114] width 89 height 17
select select "other_retirement_plan"
click at [661, 106] on select "Select Interest Type 401K Annuity Bond Education IRA Government Bond Government…" at bounding box center [704, 114] width 89 height 17
click at [761, 111] on icon "submit" at bounding box center [758, 114] width 7 height 7
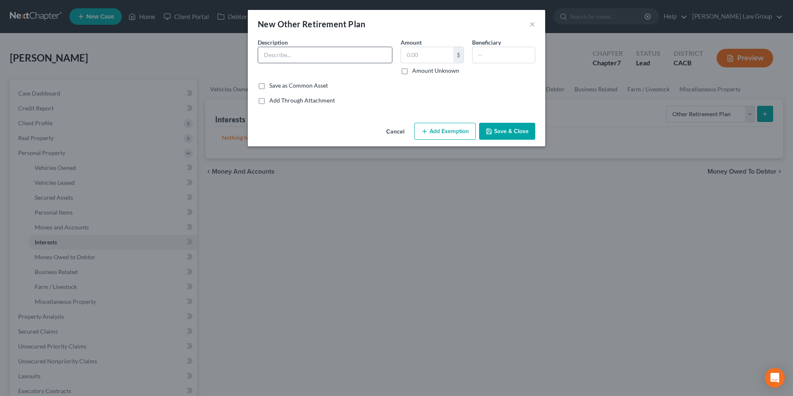
click at [322, 56] on input "text" at bounding box center [325, 55] width 134 height 16
type input "c"
click at [326, 57] on input "Cedars Sinai" at bounding box center [325, 55] width 134 height 16
type input "Cedars Sinai 403(B) Plan"
click at [419, 52] on input "text" at bounding box center [427, 55] width 52 height 16
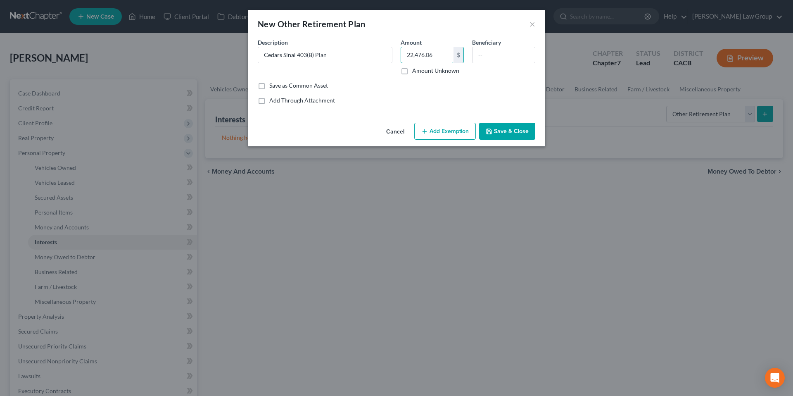
type input "22,476.06"
click at [439, 134] on button "Add Exemption" at bounding box center [445, 131] width 62 height 17
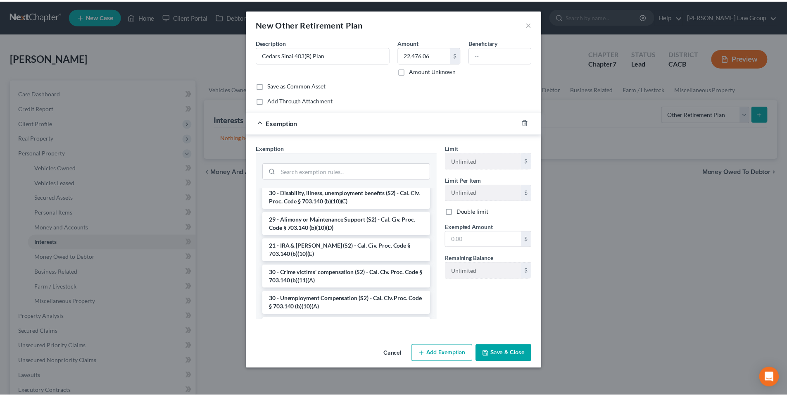
scroll to position [184, 0]
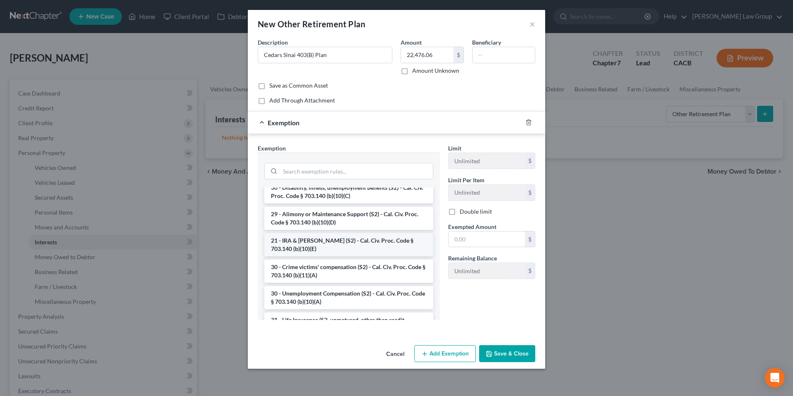
click at [365, 248] on li "21 - IRA & [PERSON_NAME] (S2) - Cal. Civ. Proc. Code § 703.140 (b)(10)(E)" at bounding box center [348, 244] width 169 height 23
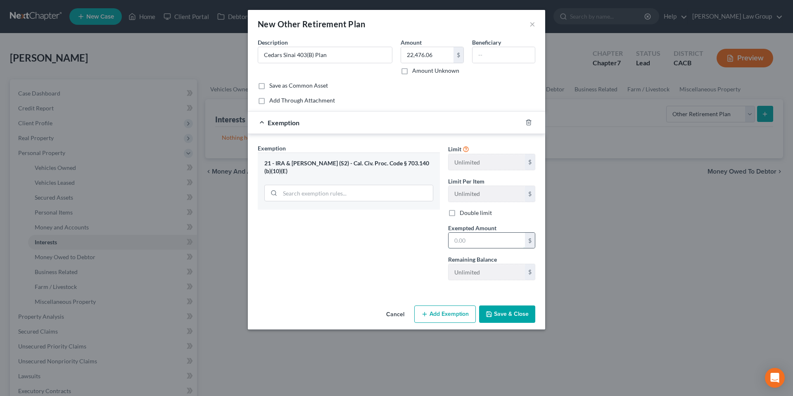
click at [477, 241] on input "text" at bounding box center [487, 241] width 76 height 16
type input "22,476.06"
click at [506, 313] on button "Save & Close" at bounding box center [507, 313] width 56 height 17
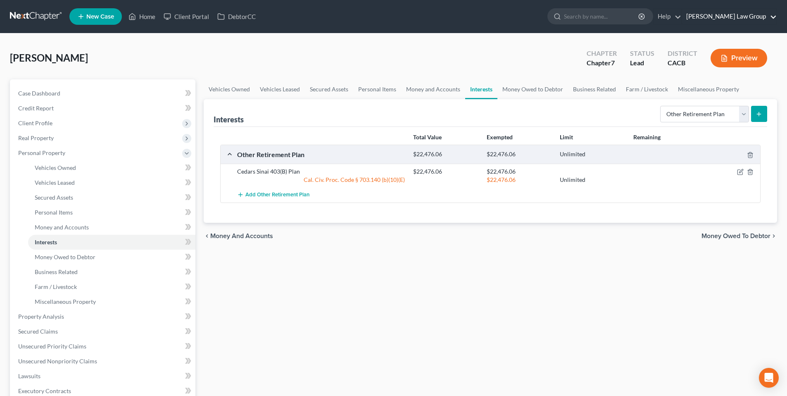
click at [753, 14] on link "[PERSON_NAME] Law Group" at bounding box center [729, 16] width 95 height 15
